Goal: Task Accomplishment & Management: Use online tool/utility

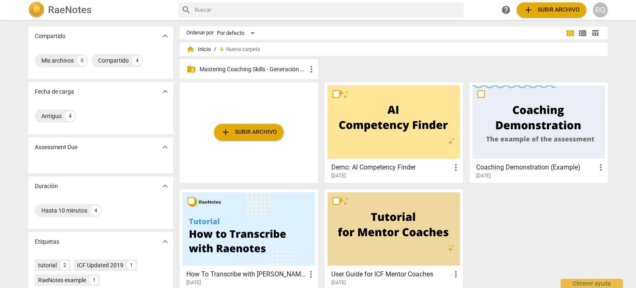
click at [270, 68] on p "Mastering Coaching Skills - Generación 31" at bounding box center [253, 69] width 107 height 9
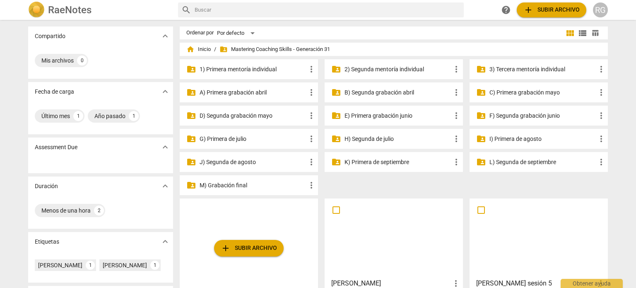
click at [220, 186] on p "M) Grabación final" at bounding box center [253, 185] width 107 height 9
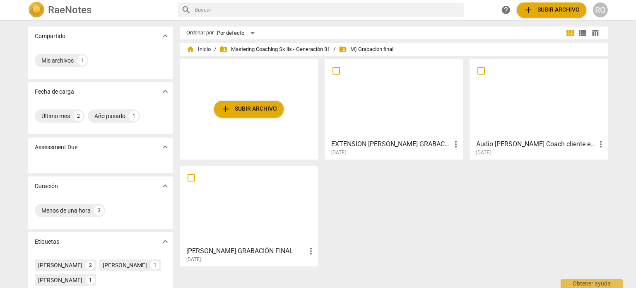
click at [371, 114] on div at bounding box center [394, 98] width 133 height 73
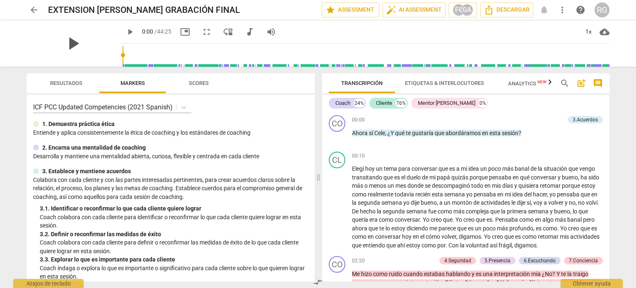
click at [84, 44] on span "play_arrow" at bounding box center [73, 44] width 22 height 22
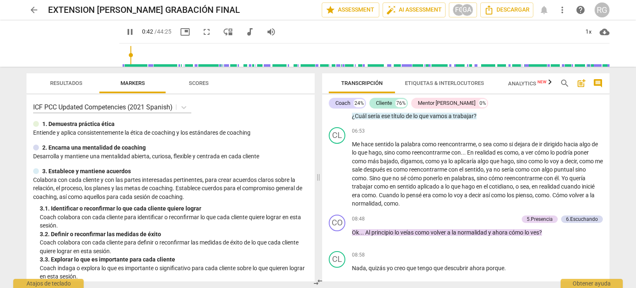
scroll to position [497, 0]
click at [448, 102] on div "Mentor [PERSON_NAME]" at bounding box center [447, 103] width 58 height 8
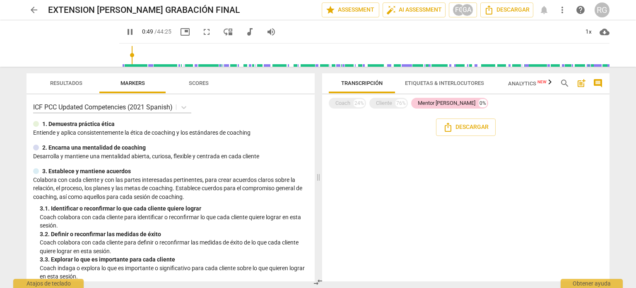
scroll to position [0, 0]
click at [385, 104] on div "Cliente" at bounding box center [384, 103] width 16 height 8
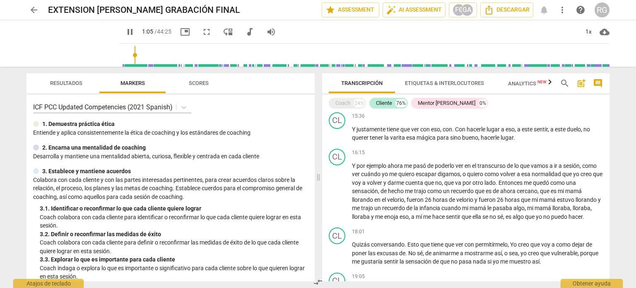
scroll to position [704, 0]
click at [346, 103] on div "Coach" at bounding box center [343, 103] width 15 height 8
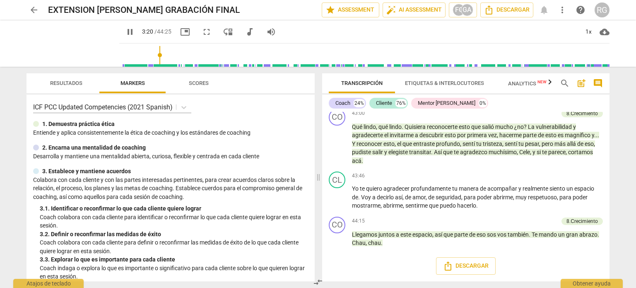
scroll to position [220, 0]
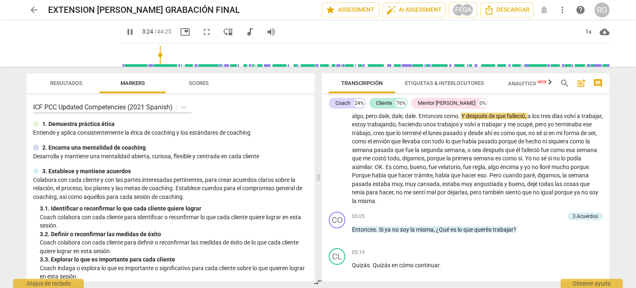
type input "205"
click at [36, 11] on span "arrow_back" at bounding box center [34, 10] width 10 height 10
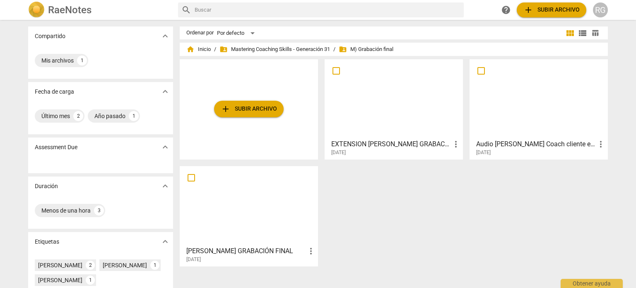
click at [248, 206] on div at bounding box center [249, 205] width 133 height 73
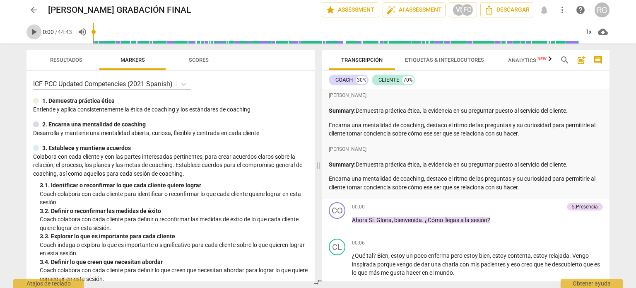
click at [36, 32] on span "play_arrow" at bounding box center [34, 32] width 10 height 10
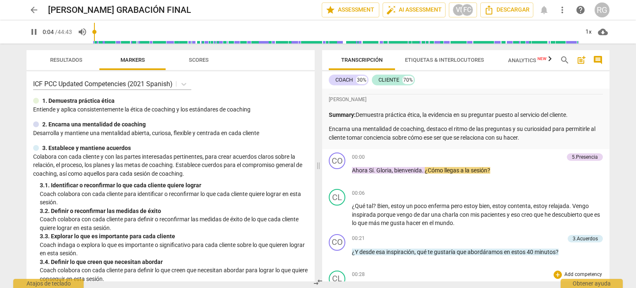
scroll to position [124, 0]
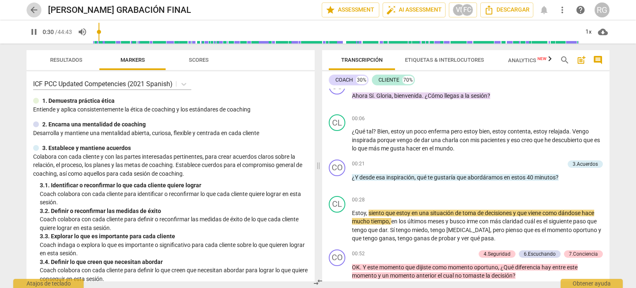
type input "31"
click at [31, 6] on span "arrow_back" at bounding box center [34, 10] width 10 height 10
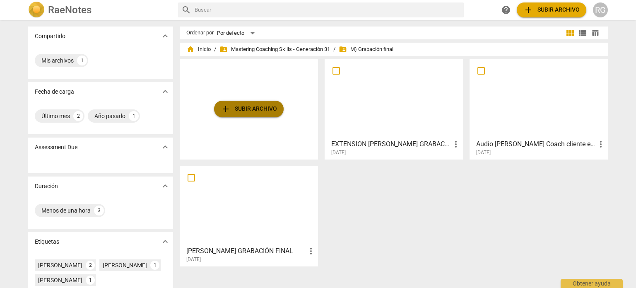
click at [224, 107] on span "add" at bounding box center [226, 109] width 10 height 10
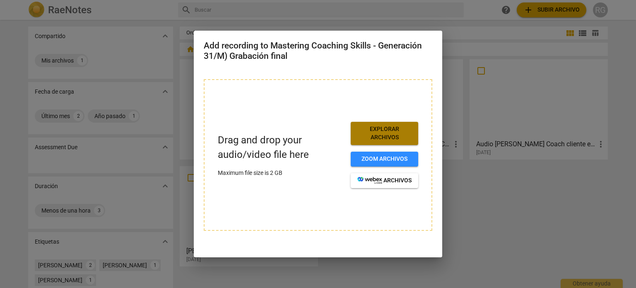
click at [379, 131] on span "Explorar archivos" at bounding box center [385, 133] width 54 height 16
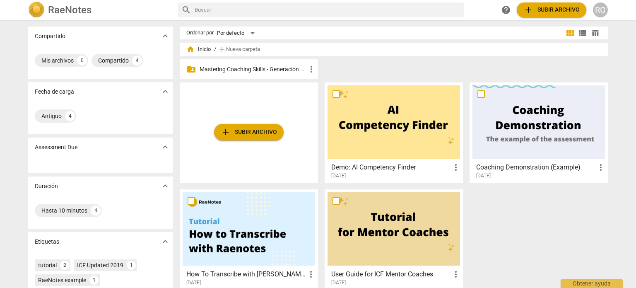
click at [246, 71] on p "Mastering Coaching Skills - Generación 31" at bounding box center [253, 69] width 107 height 9
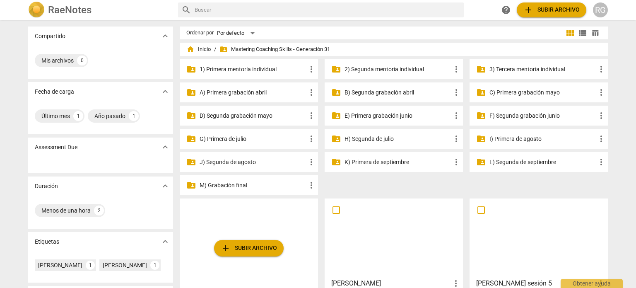
click at [227, 187] on p "M) Grabación final" at bounding box center [253, 185] width 107 height 9
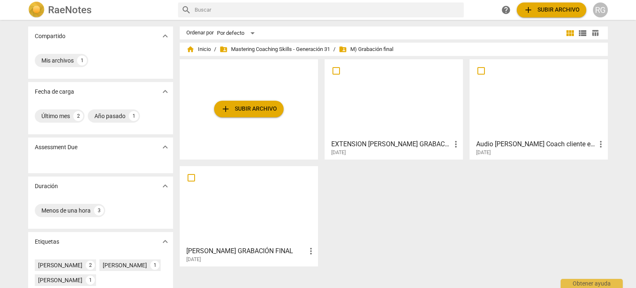
click at [388, 106] on div at bounding box center [394, 98] width 133 height 73
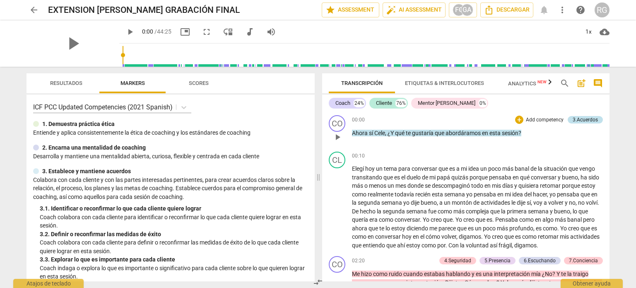
click at [590, 120] on div "3.Acuerdos" at bounding box center [585, 119] width 25 height 7
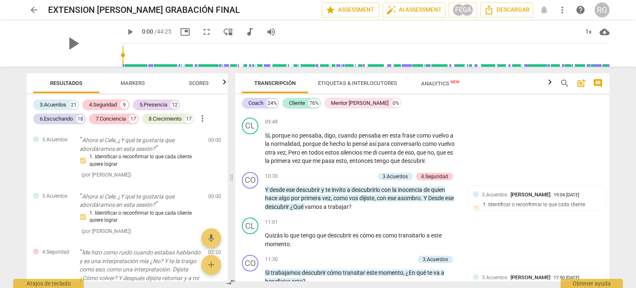
scroll to position [912, 0]
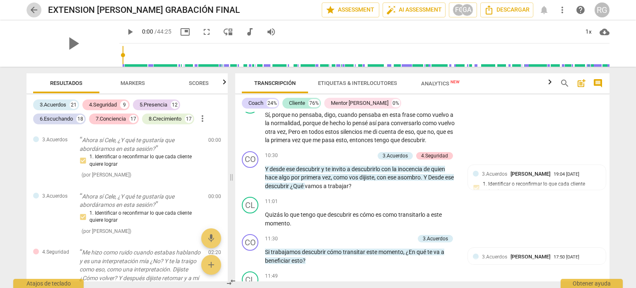
click at [34, 10] on span "arrow_back" at bounding box center [34, 10] width 10 height 10
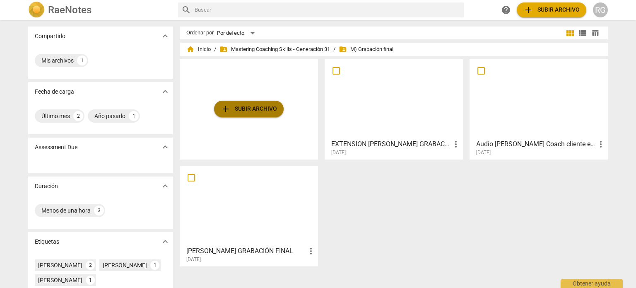
click at [233, 105] on span "add Subir archivo" at bounding box center [249, 109] width 56 height 10
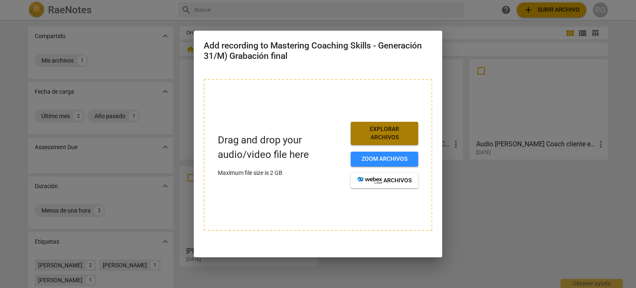
click at [386, 133] on span "Explorar archivos" at bounding box center [385, 133] width 54 height 16
click at [381, 134] on span "Explorar archivos" at bounding box center [385, 133] width 54 height 16
click at [388, 129] on span "Explorar archivos" at bounding box center [385, 133] width 54 height 16
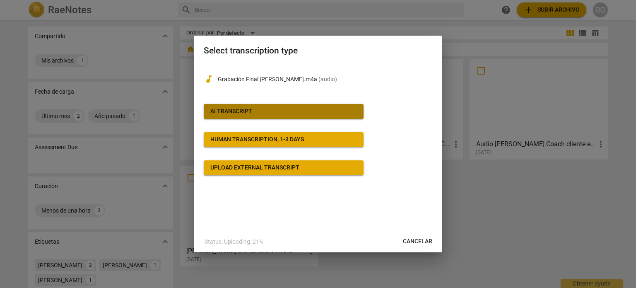
click at [239, 111] on div "AI Transcript" at bounding box center [231, 111] width 42 height 8
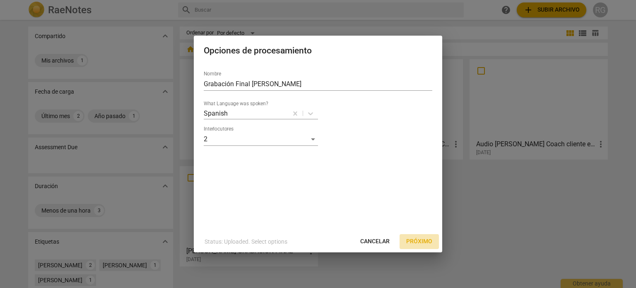
click at [426, 241] on span "Próximo" at bounding box center [419, 241] width 26 height 8
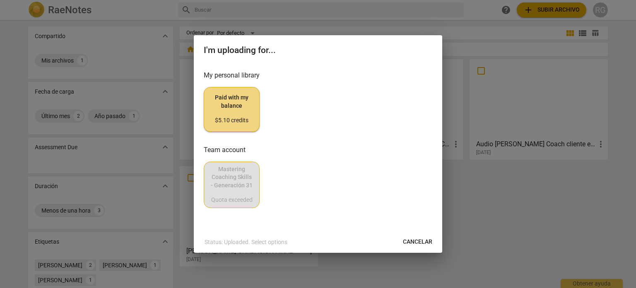
click at [427, 239] on span "Cancelar" at bounding box center [417, 242] width 29 height 8
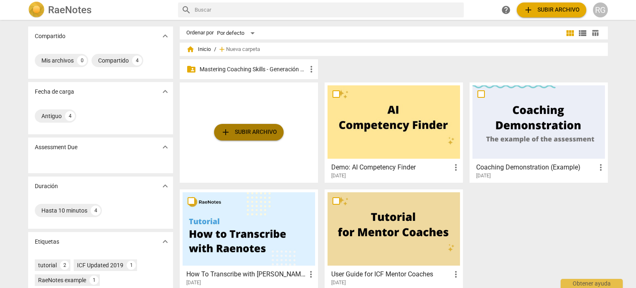
click at [249, 129] on span "add Subir archivo" at bounding box center [249, 132] width 56 height 10
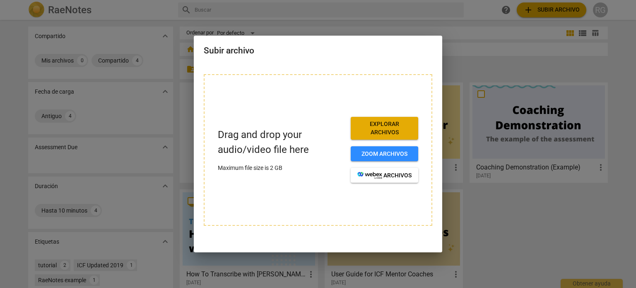
click at [553, 198] on div at bounding box center [318, 144] width 636 height 288
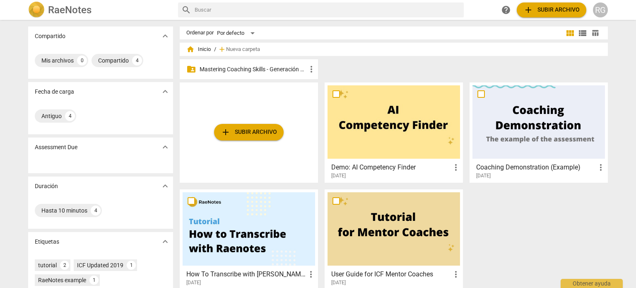
click at [274, 70] on p "Mastering Coaching Skills - Generación 31" at bounding box center [253, 69] width 107 height 9
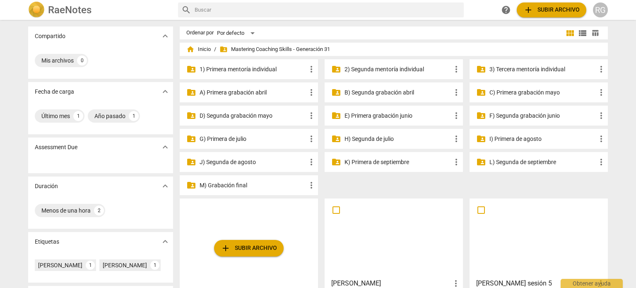
click at [239, 185] on p "M) Grabación final" at bounding box center [253, 185] width 107 height 9
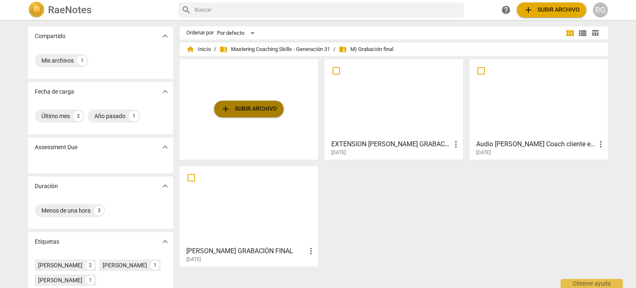
click at [246, 109] on span "add Subir archivo" at bounding box center [249, 109] width 56 height 10
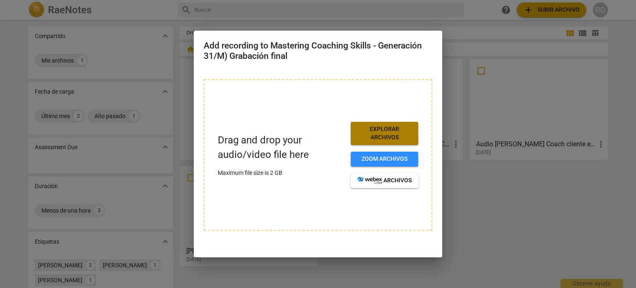
click at [389, 134] on span "Explorar archivos" at bounding box center [385, 133] width 54 height 16
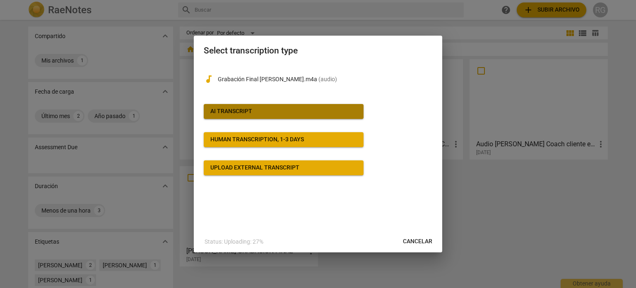
click at [234, 112] on div "AI Transcript" at bounding box center [231, 111] width 42 height 8
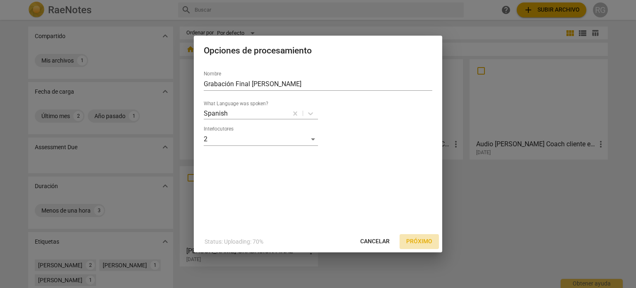
click at [420, 241] on span "Próximo" at bounding box center [419, 241] width 26 height 8
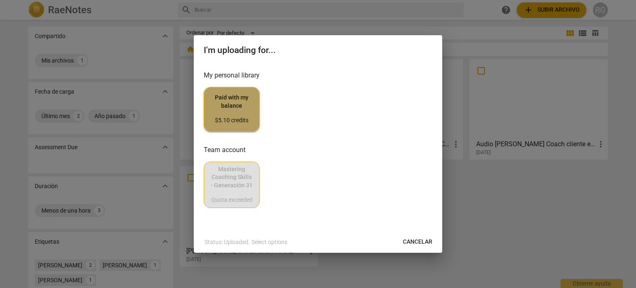
click at [237, 117] on div "$5.10 credits" at bounding box center [232, 120] width 42 height 8
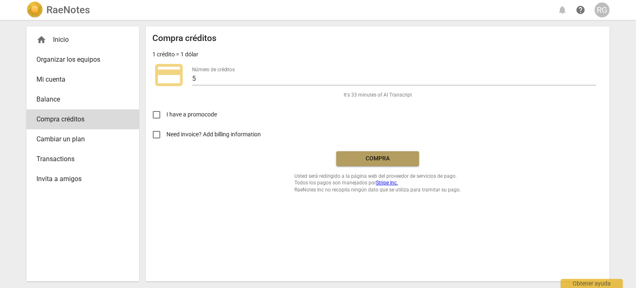
click at [375, 159] on span "Compra" at bounding box center [378, 159] width 70 height 8
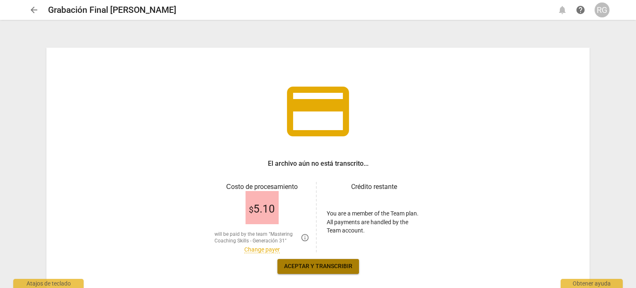
click at [310, 264] on span "Aceptar y transcribir" at bounding box center [318, 266] width 68 height 8
click at [264, 252] on link "Change payer" at bounding box center [262, 249] width 36 height 7
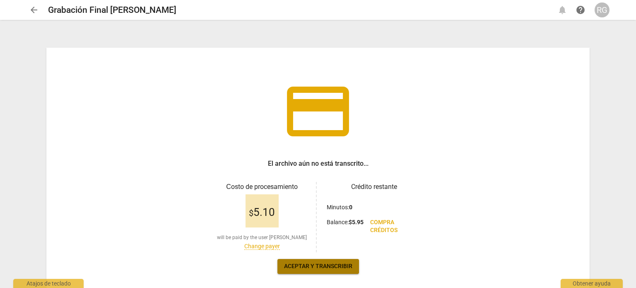
click at [327, 266] on span "Aceptar y transcribir" at bounding box center [318, 266] width 68 height 8
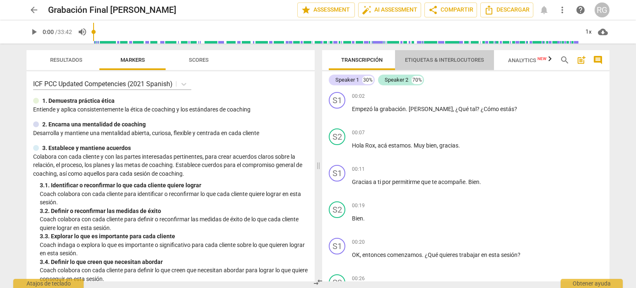
click at [430, 63] on span "Etiquetas & Interlocutores" at bounding box center [444, 60] width 79 height 6
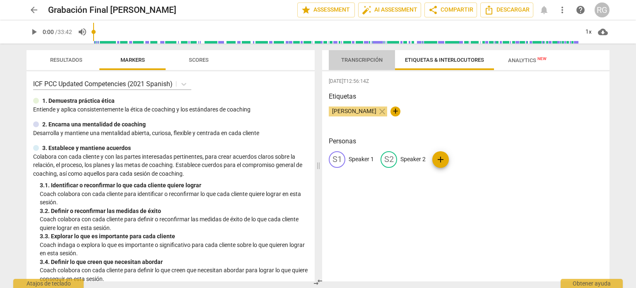
click at [367, 62] on span "Transcripción" at bounding box center [361, 60] width 41 height 6
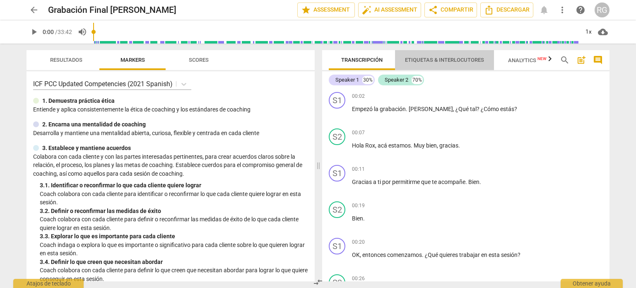
click at [434, 58] on span "Etiquetas & Interlocutores" at bounding box center [444, 60] width 79 height 6
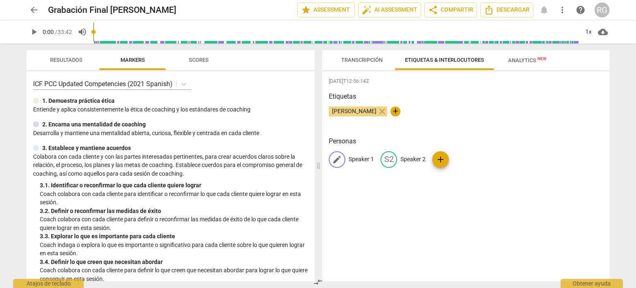
click at [362, 159] on p "Speaker 1" at bounding box center [361, 159] width 25 height 9
type input "Coach"
click at [472, 160] on p "Speaker 2" at bounding box center [467, 159] width 25 height 9
type input "Cliente"
click at [485, 200] on div "2025-08-19T12:56:14Z Etiquetas Roxana Guerrero close + Personas CO Coach edit C…" at bounding box center [466, 176] width 288 height 210
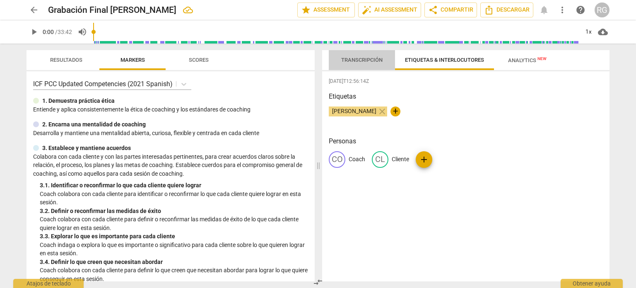
click at [354, 58] on span "Transcripción" at bounding box center [361, 60] width 41 height 6
